Goal: Information Seeking & Learning: Learn about a topic

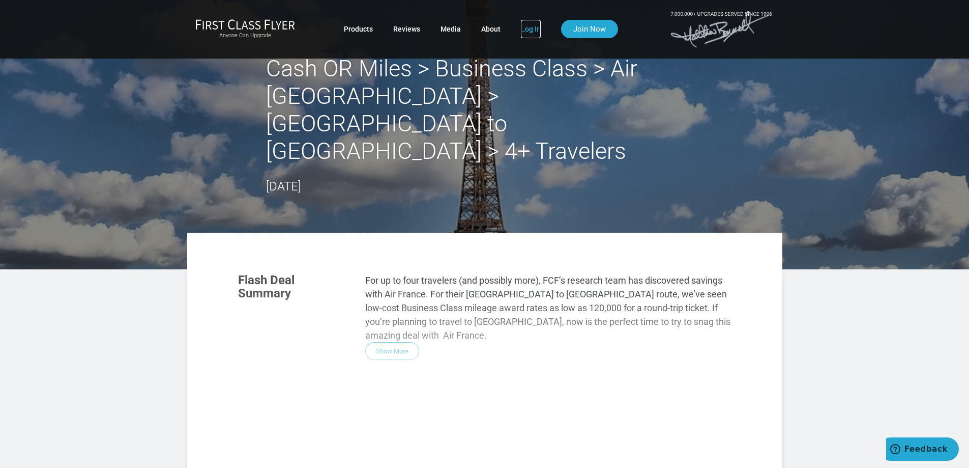
click at [532, 26] on link "Log In" at bounding box center [531, 29] width 20 height 18
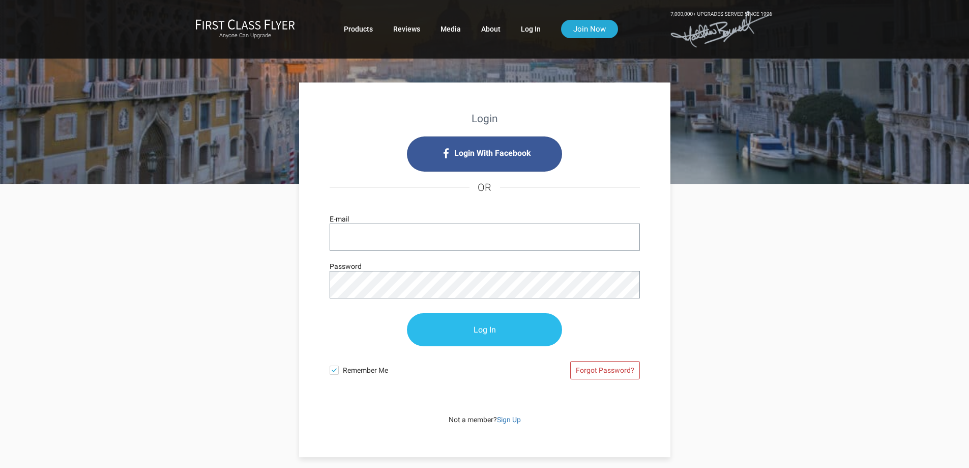
type input "[EMAIL_ADDRESS][DOMAIN_NAME]"
click at [472, 327] on input "Log In" at bounding box center [484, 329] width 155 height 33
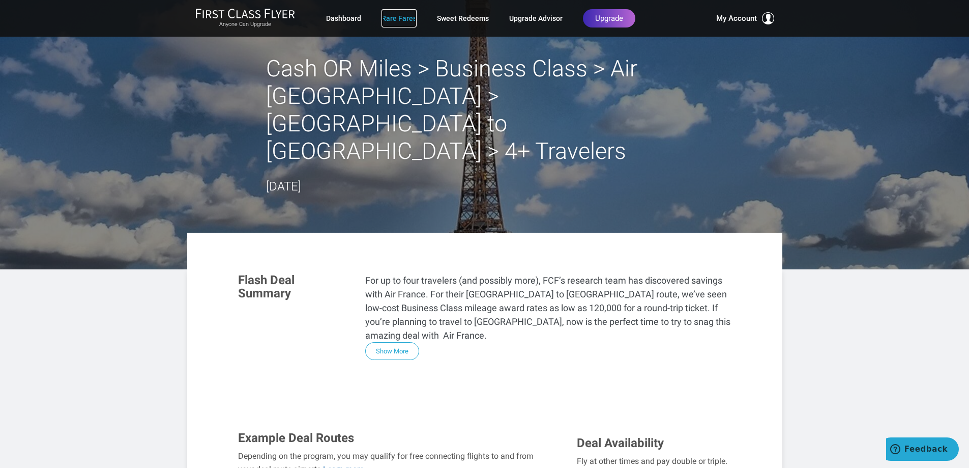
click at [411, 17] on link "Rare Fares" at bounding box center [399, 18] width 35 height 18
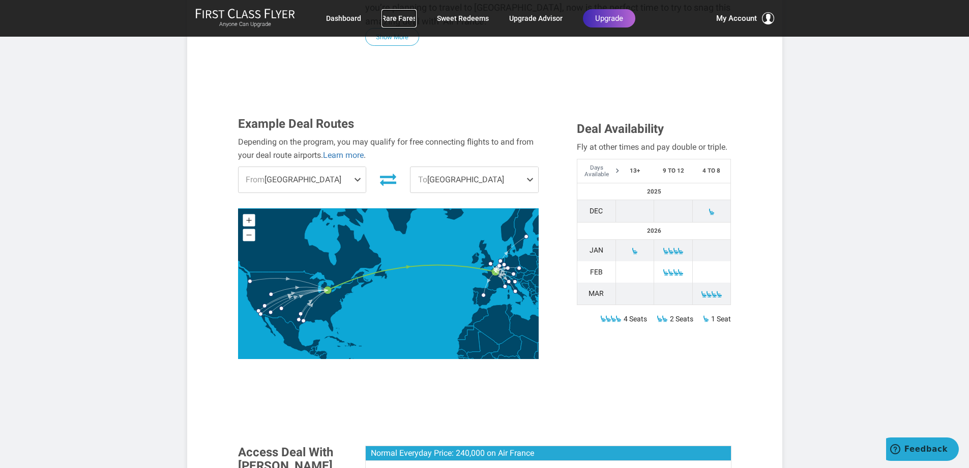
scroll to position [305, 0]
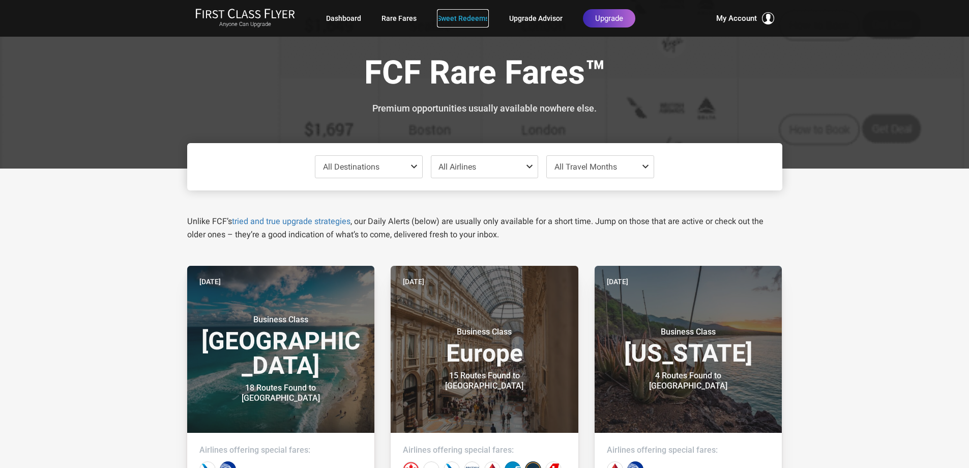
click at [482, 20] on link "Sweet Redeems" at bounding box center [463, 18] width 52 height 18
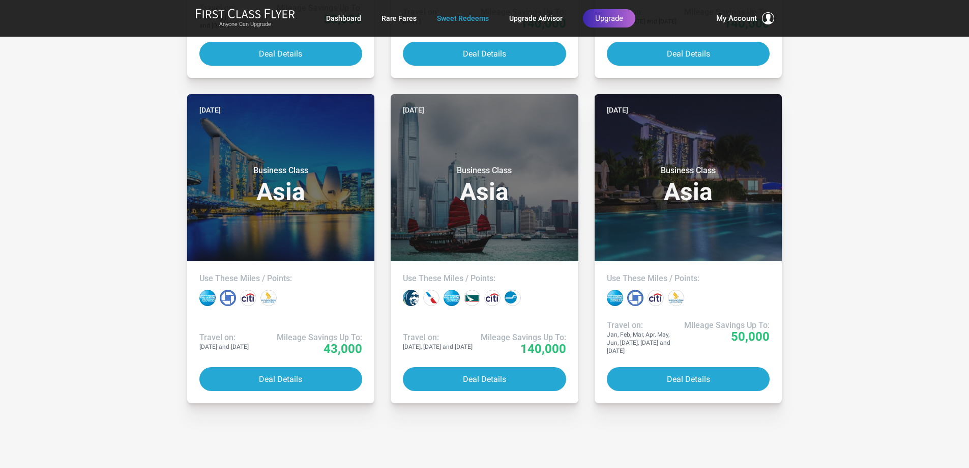
scroll to position [3765, 0]
